Goal: Communication & Community: Answer question/provide support

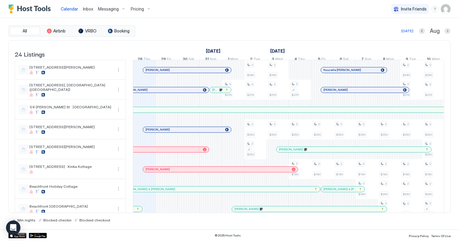
scroll to position [0, 334]
click at [88, 7] on span "Inbox" at bounding box center [88, 8] width 10 height 5
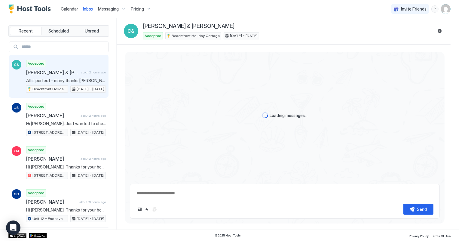
scroll to position [117, 0]
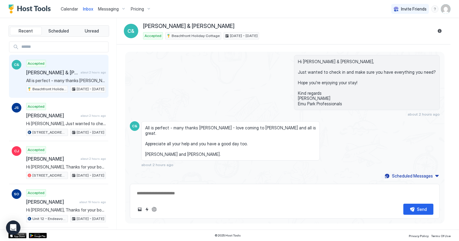
click at [67, 10] on span "Calendar" at bounding box center [69, 8] width 17 height 5
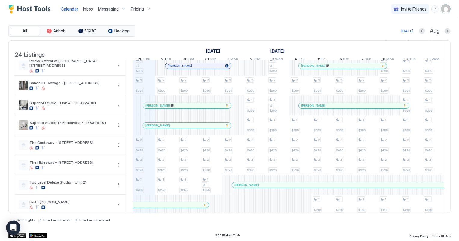
scroll to position [164, 0]
click at [87, 11] on span "Inbox" at bounding box center [88, 8] width 10 height 5
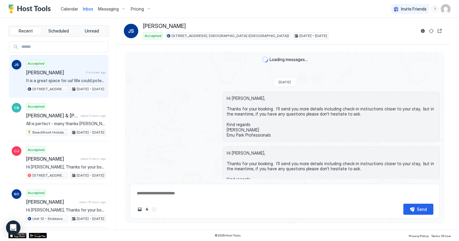
scroll to position [617, 0]
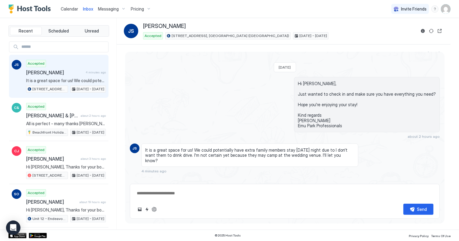
click at [66, 79] on span "It is a great space for us! We could potentially have extra family members stay…" at bounding box center [66, 80] width 80 height 5
click at [184, 193] on textarea at bounding box center [284, 193] width 297 height 11
type textarea "**********"
click at [415, 210] on button "Send" at bounding box center [419, 209] width 30 height 11
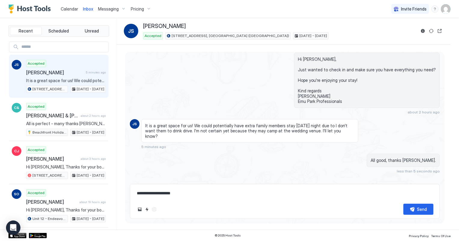
click at [75, 8] on span "Calendar" at bounding box center [69, 8] width 17 height 5
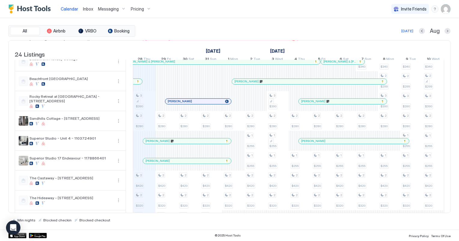
scroll to position [137, 0]
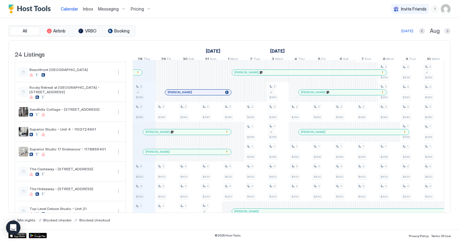
click at [188, 134] on div at bounding box center [190, 132] width 5 height 5
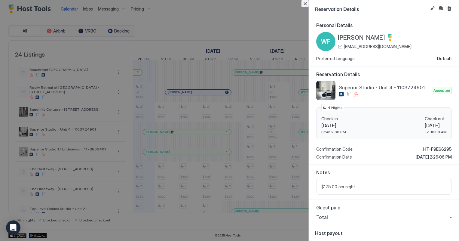
click at [304, 5] on button "Close" at bounding box center [305, 3] width 7 height 7
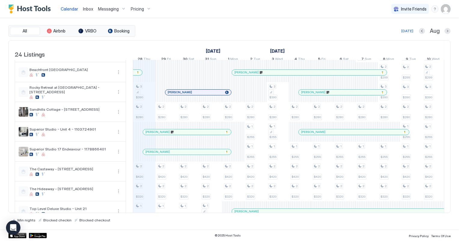
click at [180, 154] on div at bounding box center [180, 151] width 5 height 5
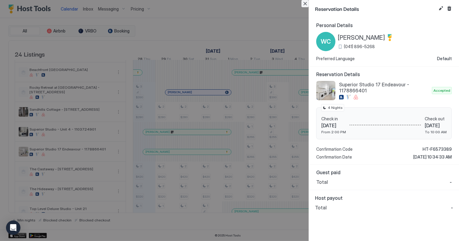
click at [306, 2] on button "Close" at bounding box center [305, 3] width 7 height 7
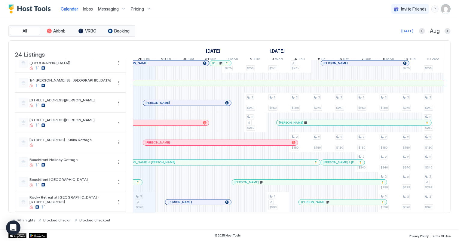
scroll to position [0, 0]
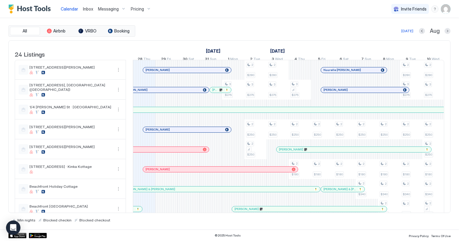
click at [87, 6] on span "Inbox" at bounding box center [88, 8] width 10 height 5
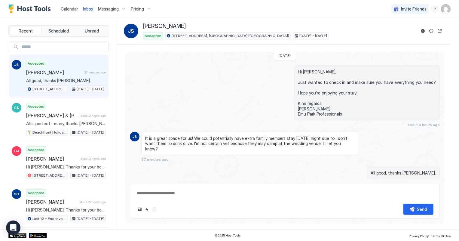
scroll to position [641, 0]
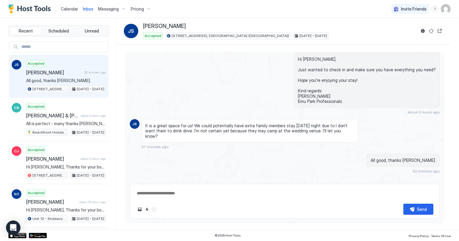
click at [68, 7] on span "Calendar" at bounding box center [69, 8] width 17 height 5
